Goal: Check status

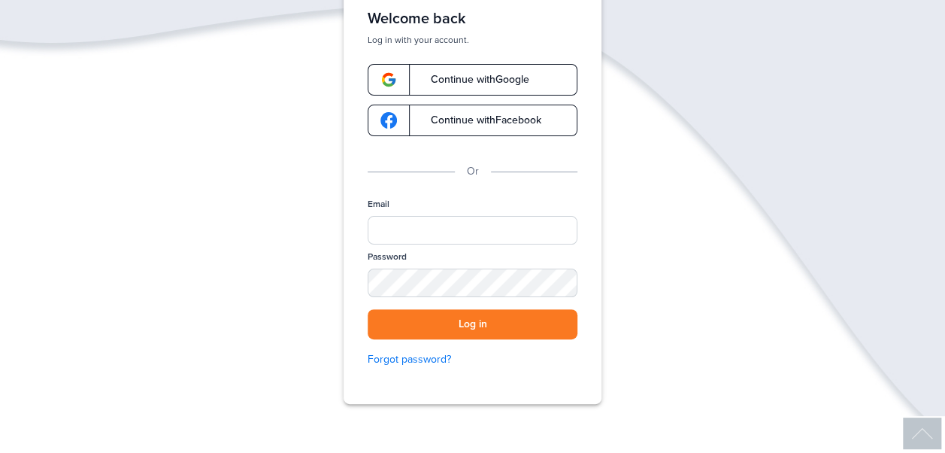
scroll to position [105, 0]
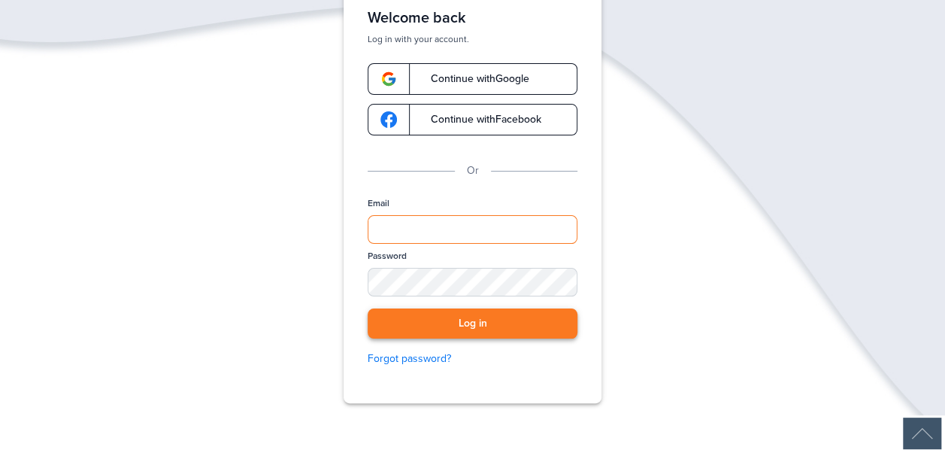
type input "**********"
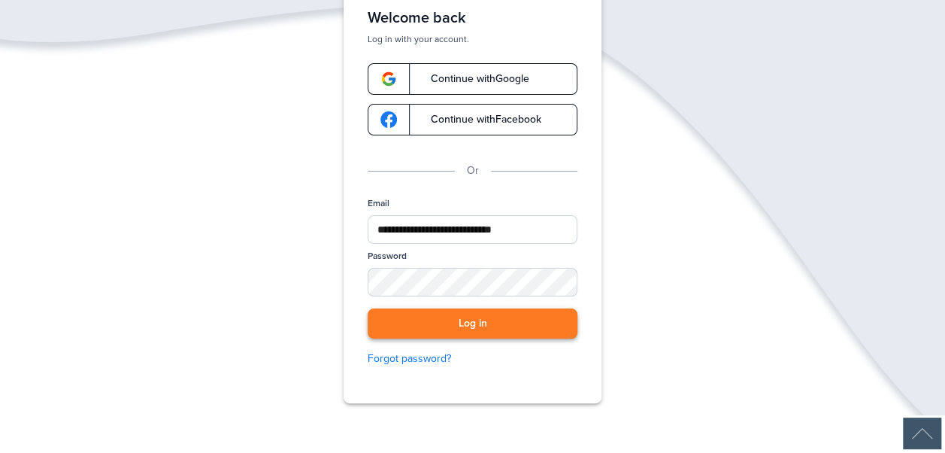
click at [504, 332] on button "Log in" at bounding box center [473, 323] width 210 height 31
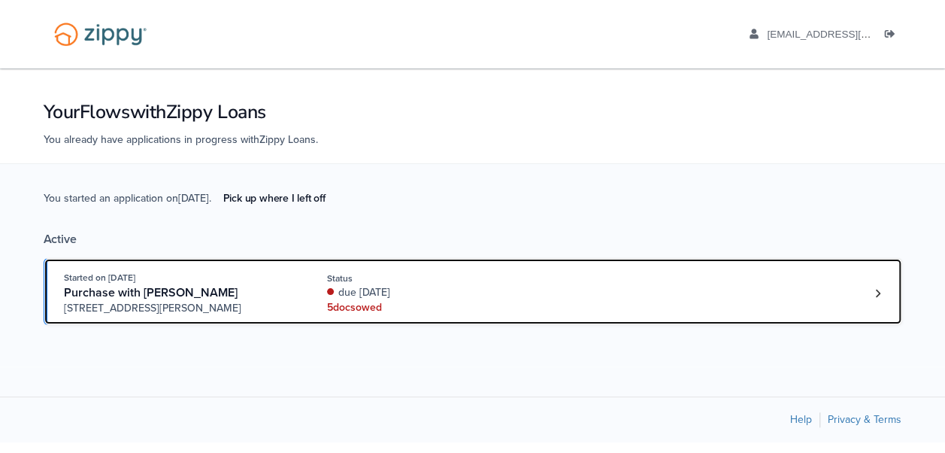
click at [426, 286] on div "due [DATE]" at bounding box center [427, 292] width 201 height 15
